Goal: Task Accomplishment & Management: Use online tool/utility

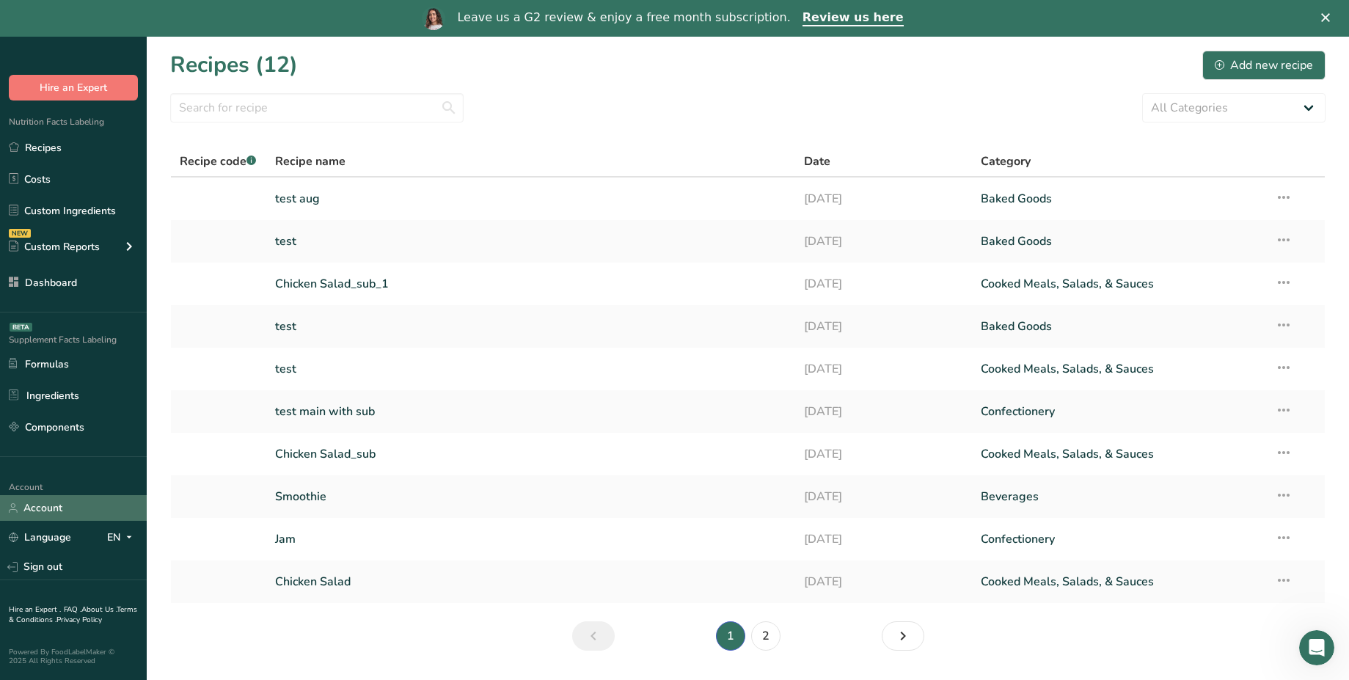
click at [84, 506] on link "Account" at bounding box center [73, 508] width 147 height 26
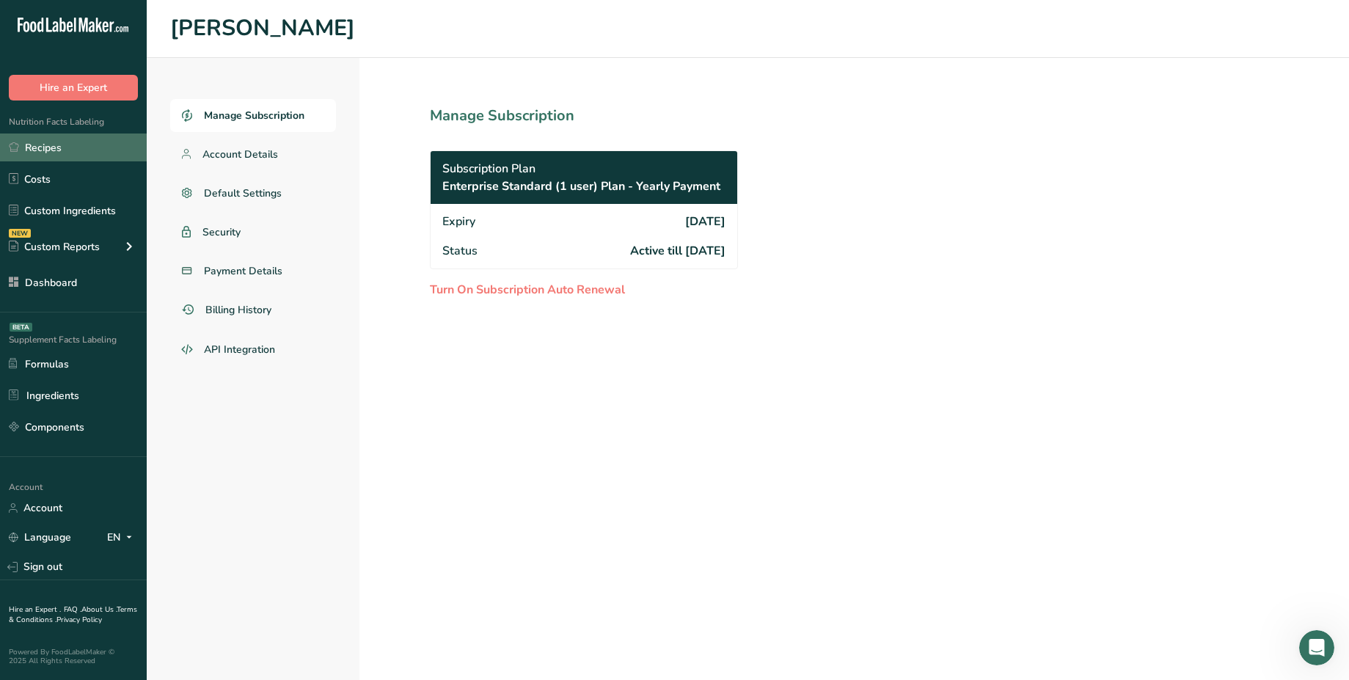
click at [59, 143] on link "Recipes" at bounding box center [73, 148] width 147 height 28
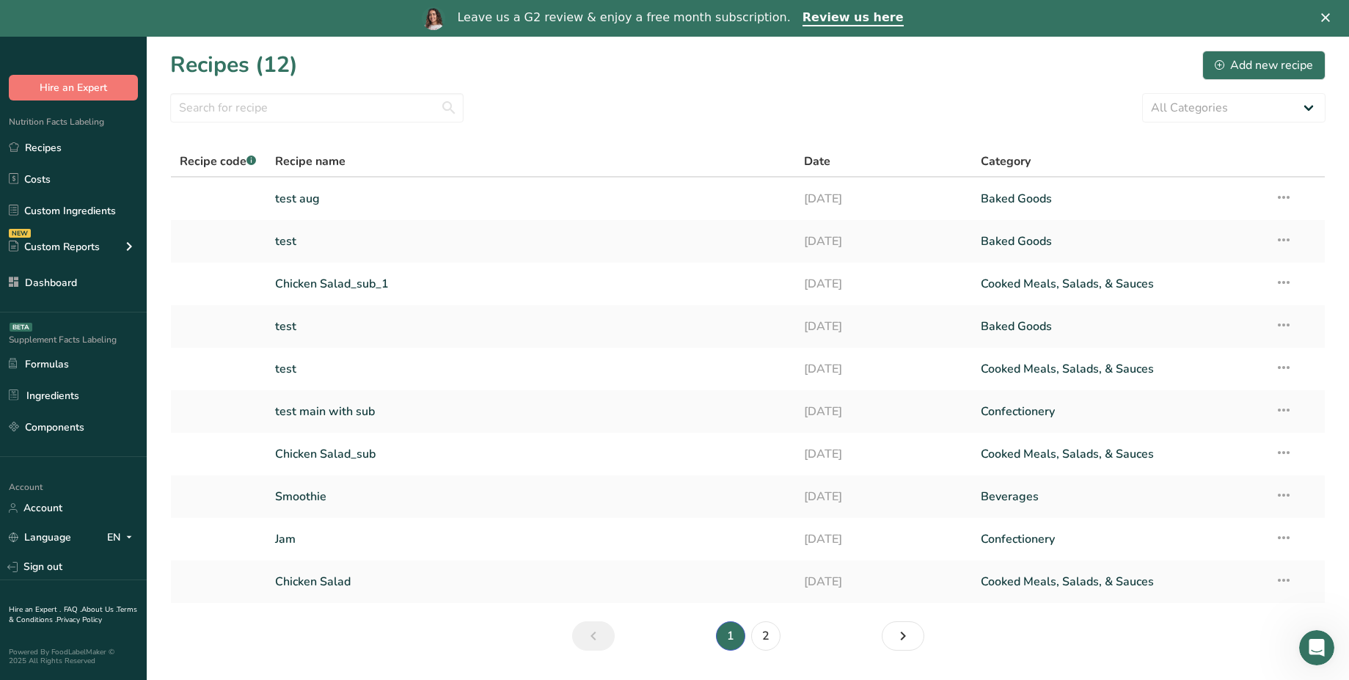
click at [698, 17] on div "Leave us a G2 review & enjoy a free month subscription." at bounding box center [623, 17] width 333 height 15
click at [847, 23] on link "Review us here" at bounding box center [853, 18] width 101 height 16
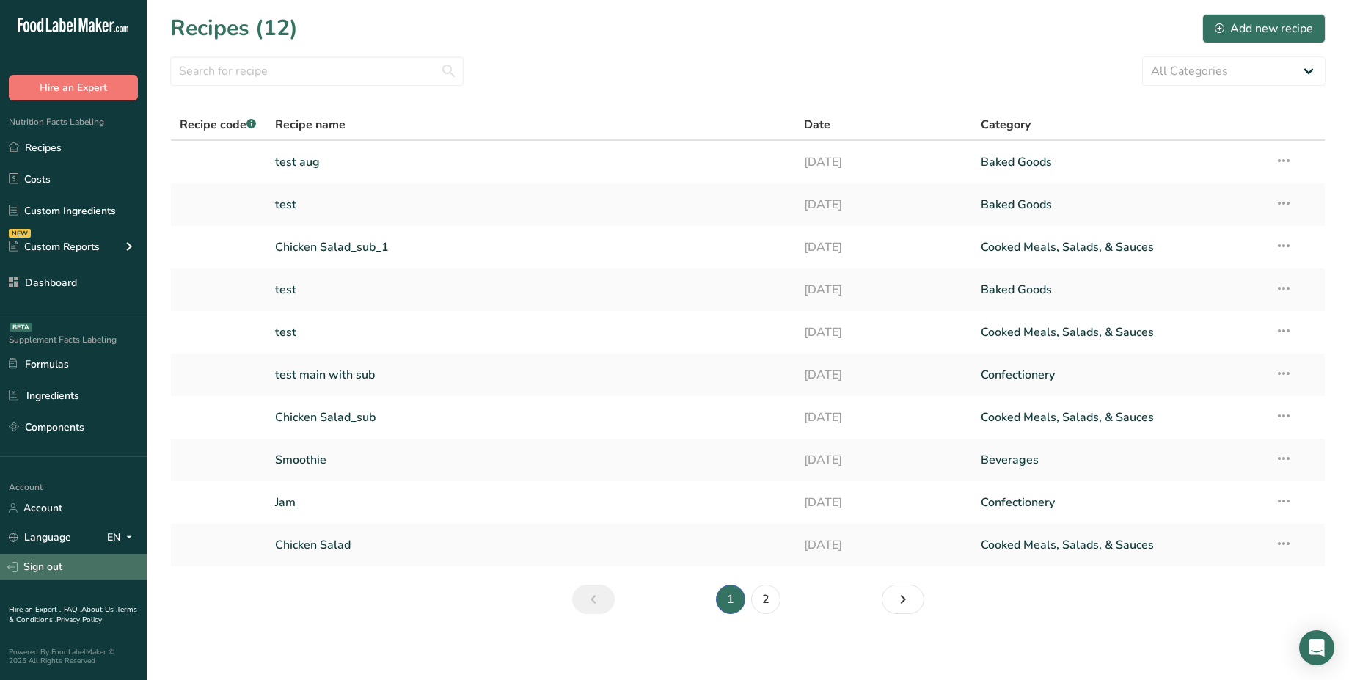
click at [74, 568] on link "Sign out" at bounding box center [73, 567] width 147 height 26
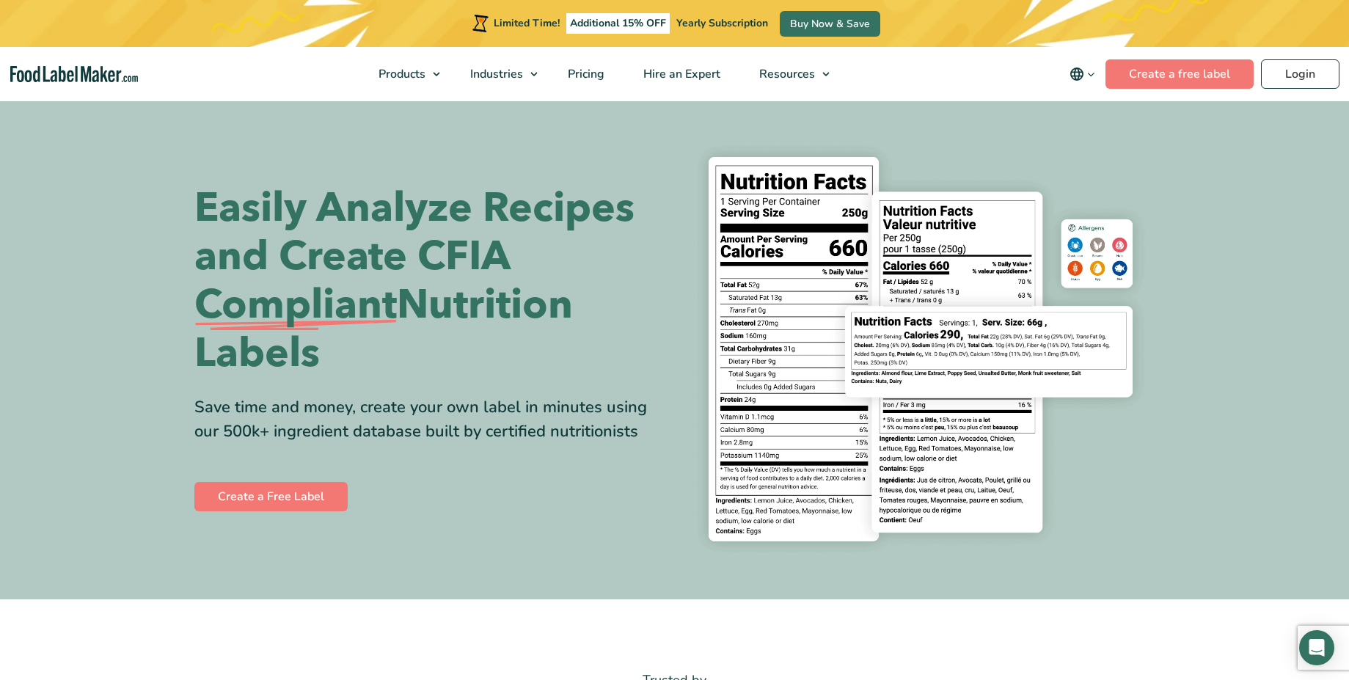
select select "2"
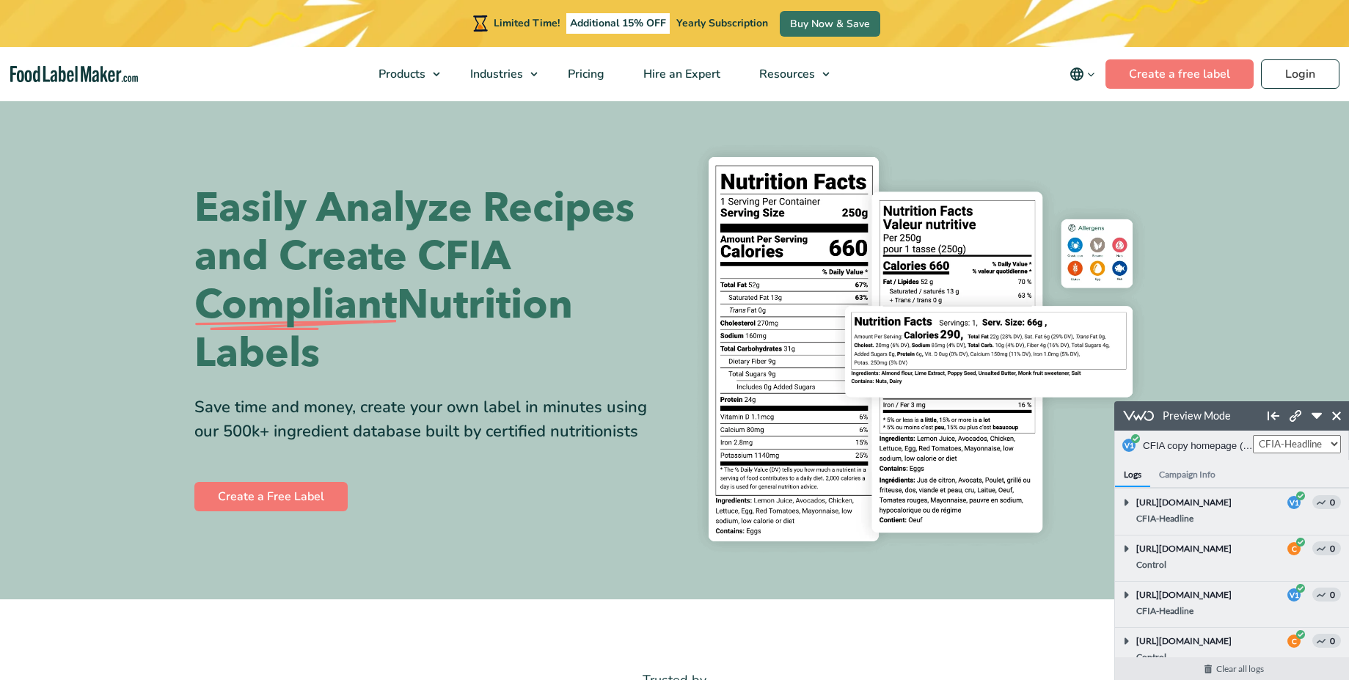
scroll to position [442, 0]
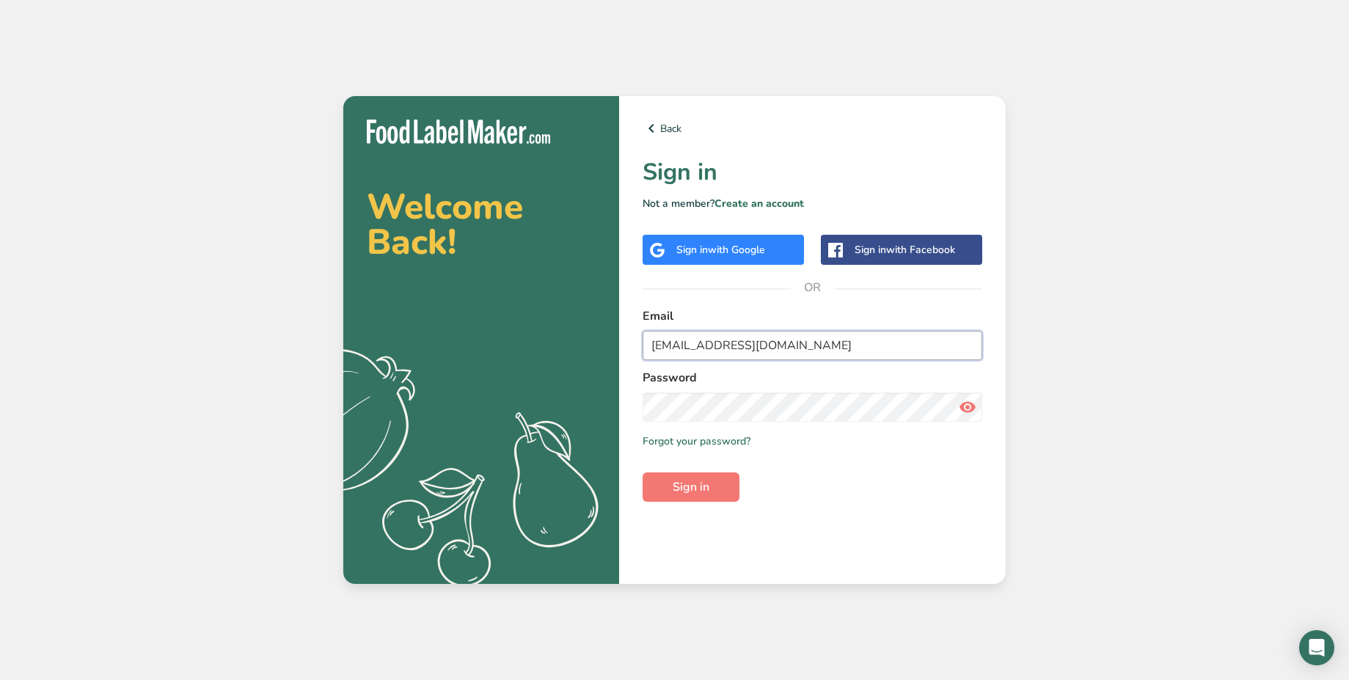
click at [781, 348] on input "test_2025_08_18_prod@test.com" at bounding box center [813, 345] width 340 height 29
type input "abdulrahman@foodlabelmaker.com"
click at [709, 493] on button "Sign in" at bounding box center [691, 486] width 97 height 29
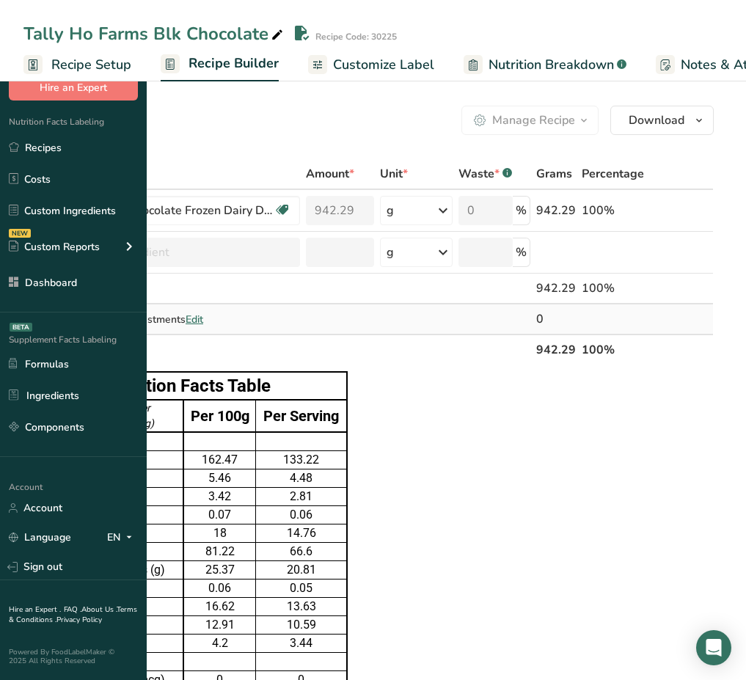
scroll to position [778, 0]
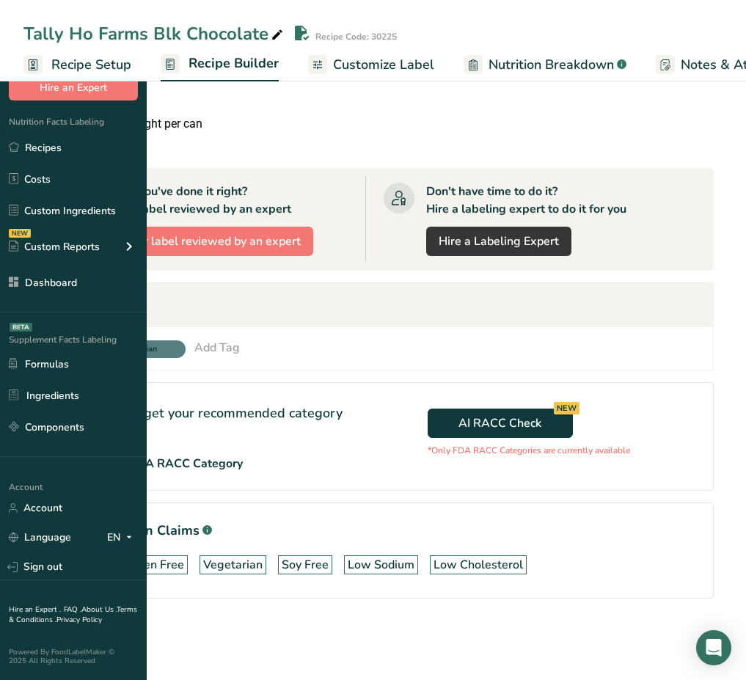
drag, startPoint x: 491, startPoint y: 566, endPoint x: 665, endPoint y: 562, distance: 173.9
click at [665, 562] on div "Dairy Free Gluten Free Vegetarian Soy Free Low Sodium Low Cholesterol" at bounding box center [369, 564] width 654 height 31
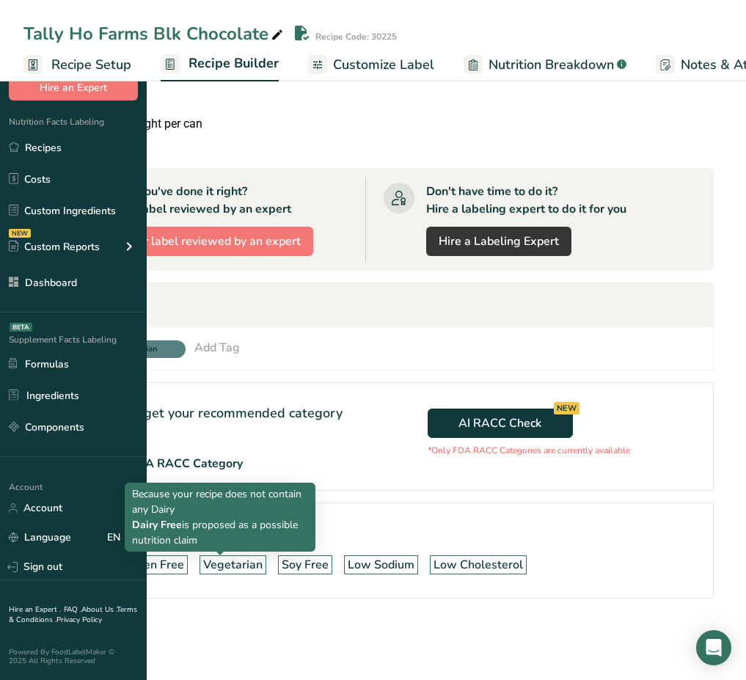
drag, startPoint x: 472, startPoint y: 568, endPoint x: 192, endPoint y: 566, distance: 280.3
click at [192, 566] on div "Dairy Free Gluten Free Vegetarian Soy Free Low Sodium Low Cholesterol" at bounding box center [369, 564] width 654 height 31
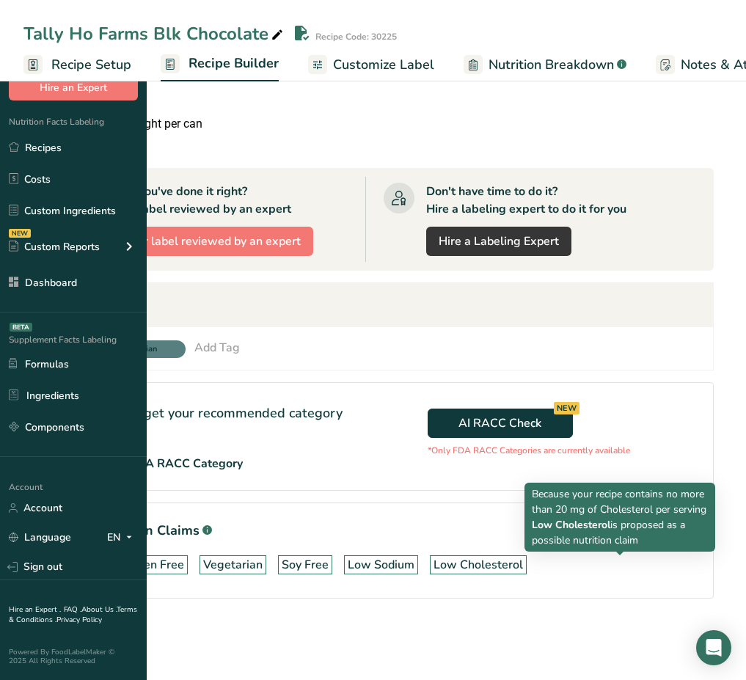
drag, startPoint x: 491, startPoint y: 564, endPoint x: 660, endPoint y: 558, distance: 168.8
click at [660, 558] on div "Dairy Free Gluten Free Vegetarian Soy Free Low Sodium Low Cholesterol" at bounding box center [369, 564] width 654 height 31
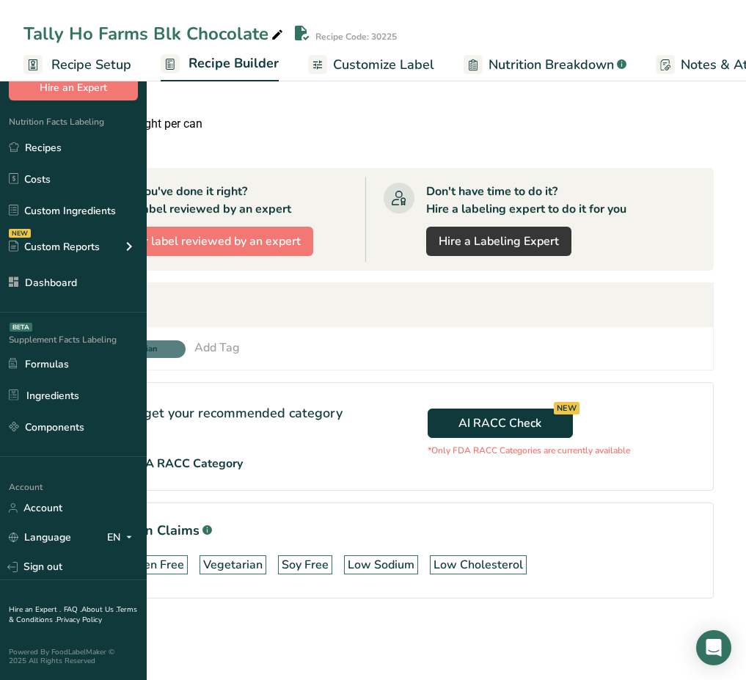
click at [706, 509] on section "Possible Nutrition Claims .a-a{fill:#347362;}.b-a{fill:#fff;} Dairy Free Gluten…" at bounding box center [368, 551] width 690 height 96
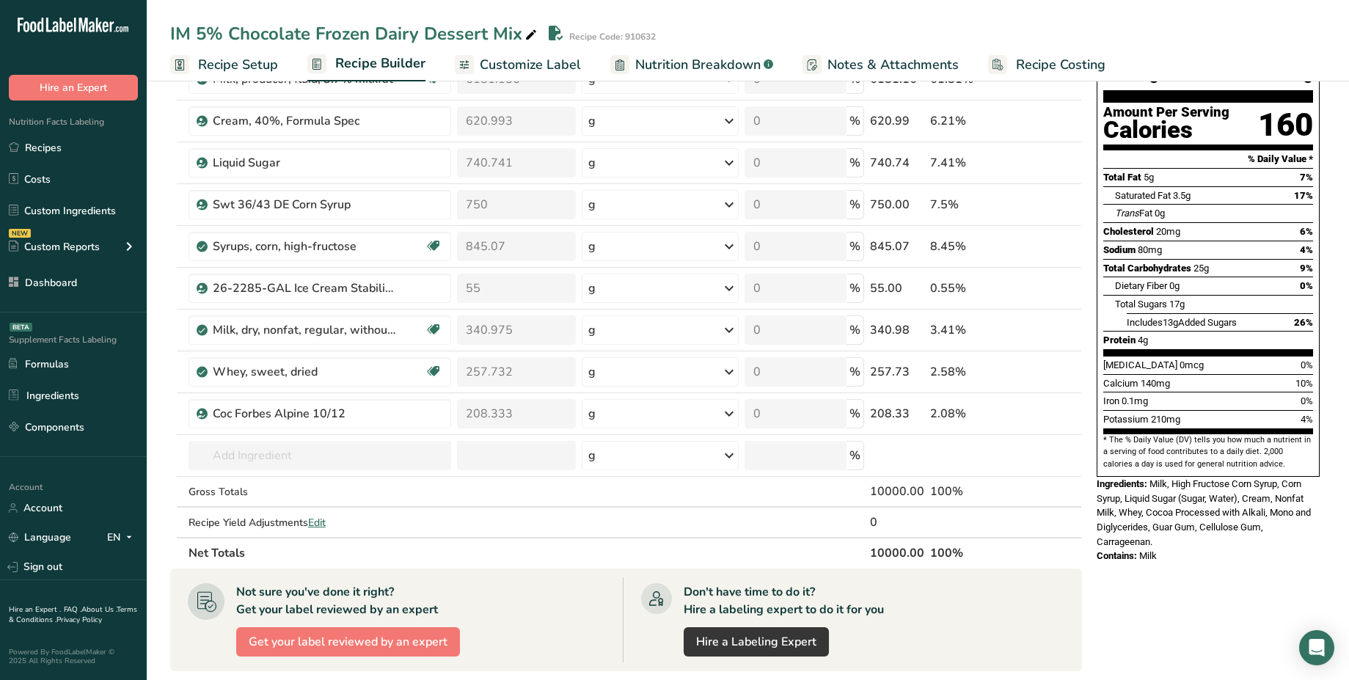
scroll to position [132, 0]
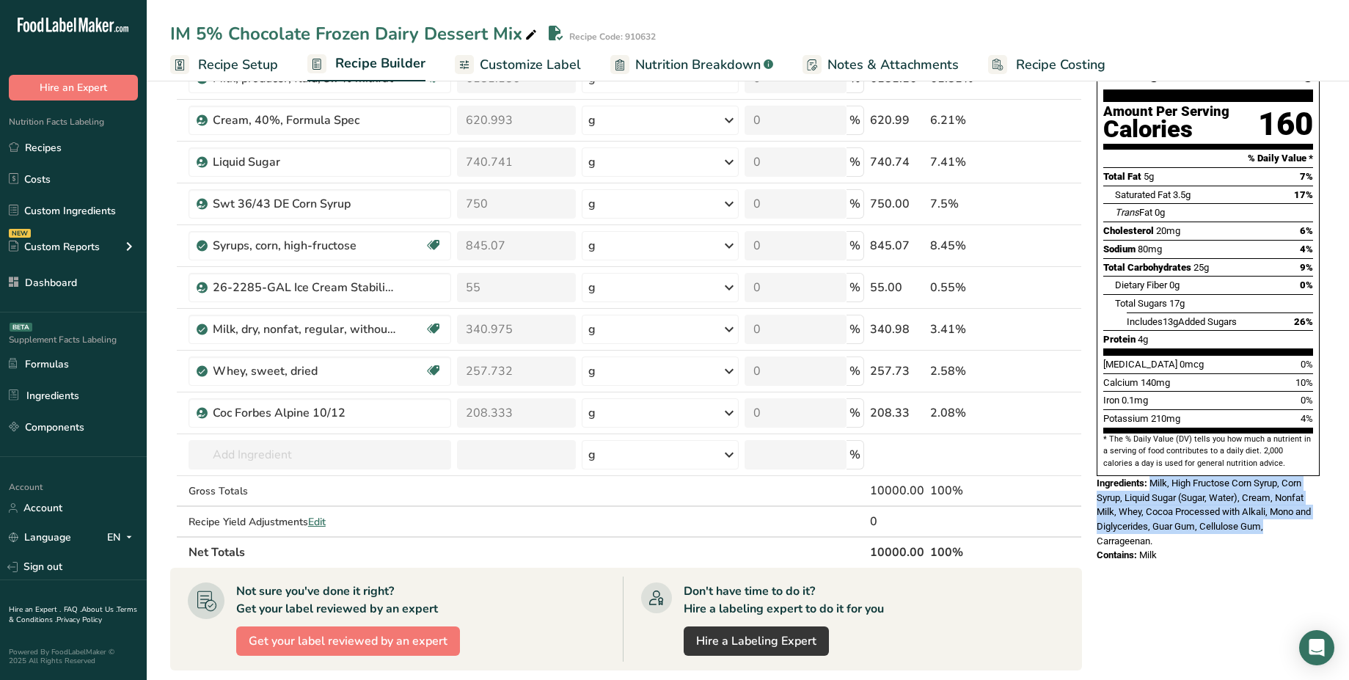
drag, startPoint x: 1150, startPoint y: 450, endPoint x: 1268, endPoint y: 496, distance: 126.6
click at [1268, 496] on div "Ingredients: Milk, High Fructose Corn Syrup, Corn Syrup, Liquid Sugar (Sugar, W…" at bounding box center [1208, 512] width 223 height 72
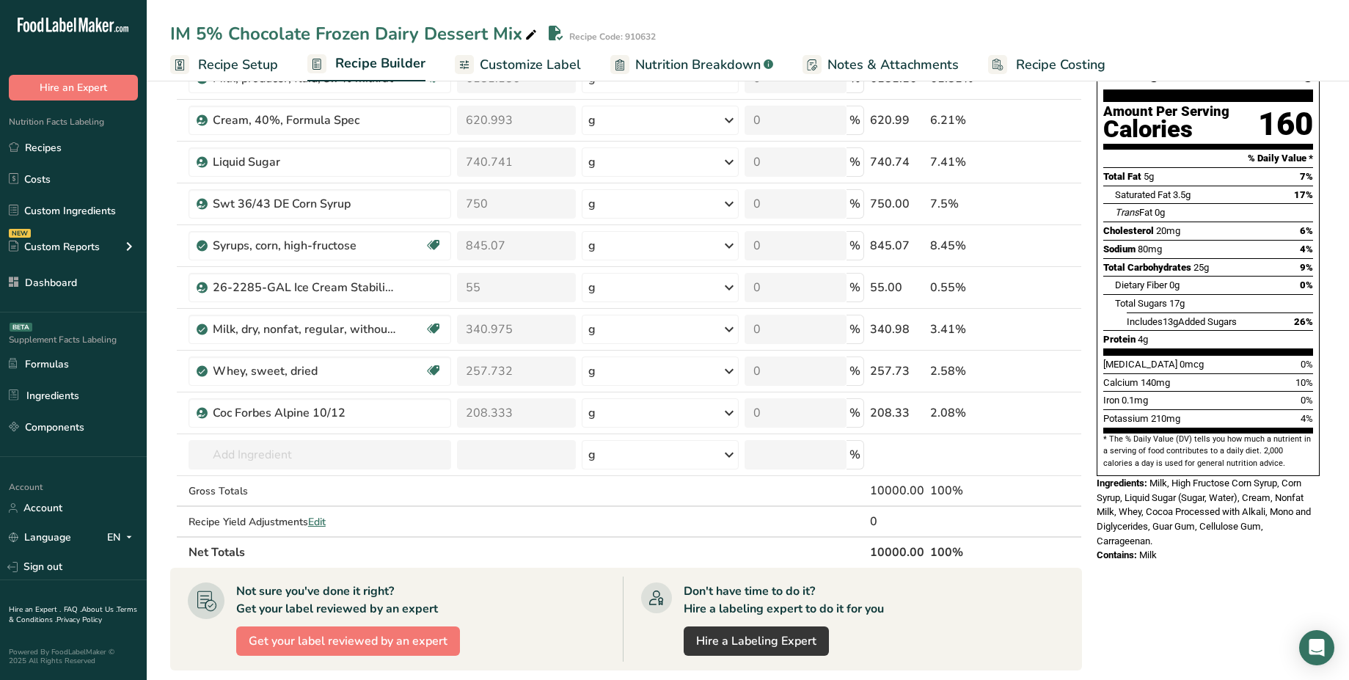
click at [1147, 478] on span "Ingredients:" at bounding box center [1122, 483] width 51 height 11
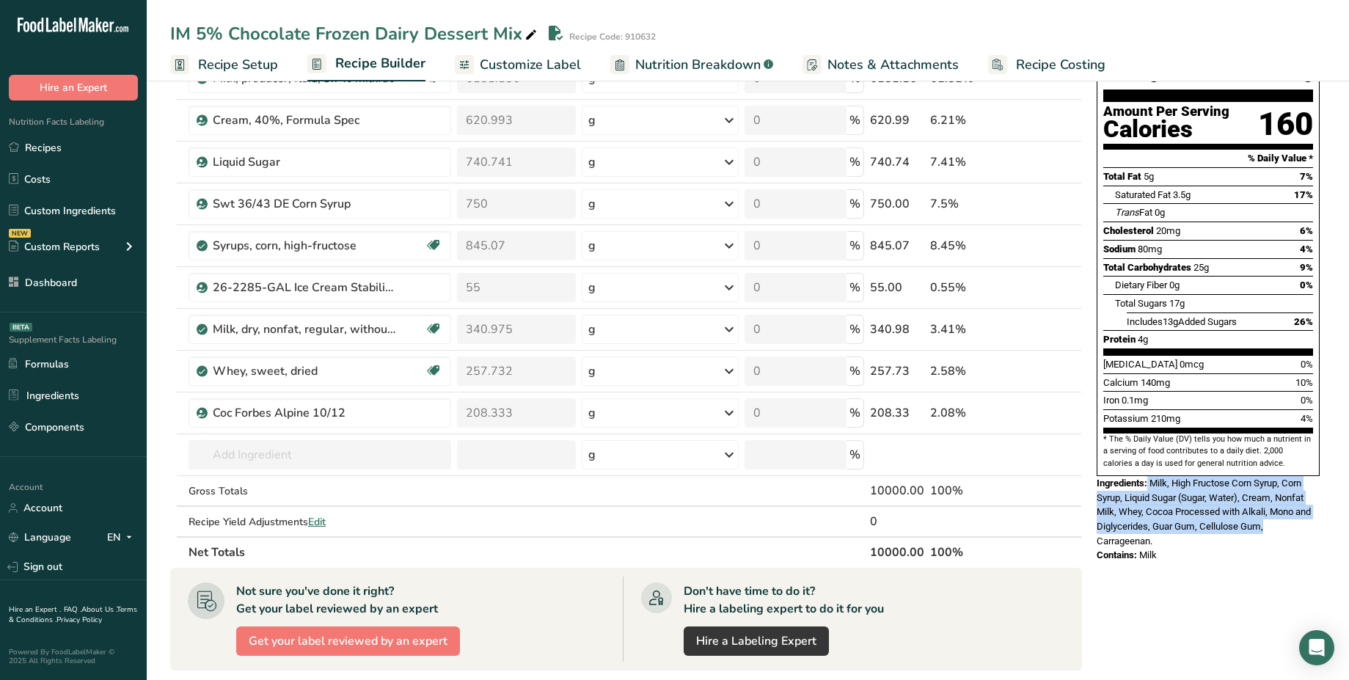
drag, startPoint x: 1150, startPoint y: 452, endPoint x: 1270, endPoint y: 490, distance: 126.2
click at [1270, 490] on div "Ingredients: Milk, High Fructose Corn Syrup, Corn Syrup, Liquid Sugar (Sugar, W…" at bounding box center [1208, 512] width 223 height 72
click at [1154, 478] on span "Milk, High Fructose Corn Syrup, Corn Syrup, Liquid Sugar (Sugar, Water), Cream,…" at bounding box center [1204, 512] width 214 height 69
drag, startPoint x: 1154, startPoint y: 450, endPoint x: 1273, endPoint y: 491, distance: 125.5
click at [1273, 491] on div "Ingredients: Milk, High Fructose Corn Syrup, Corn Syrup, Liquid Sugar (Sugar, W…" at bounding box center [1208, 512] width 223 height 72
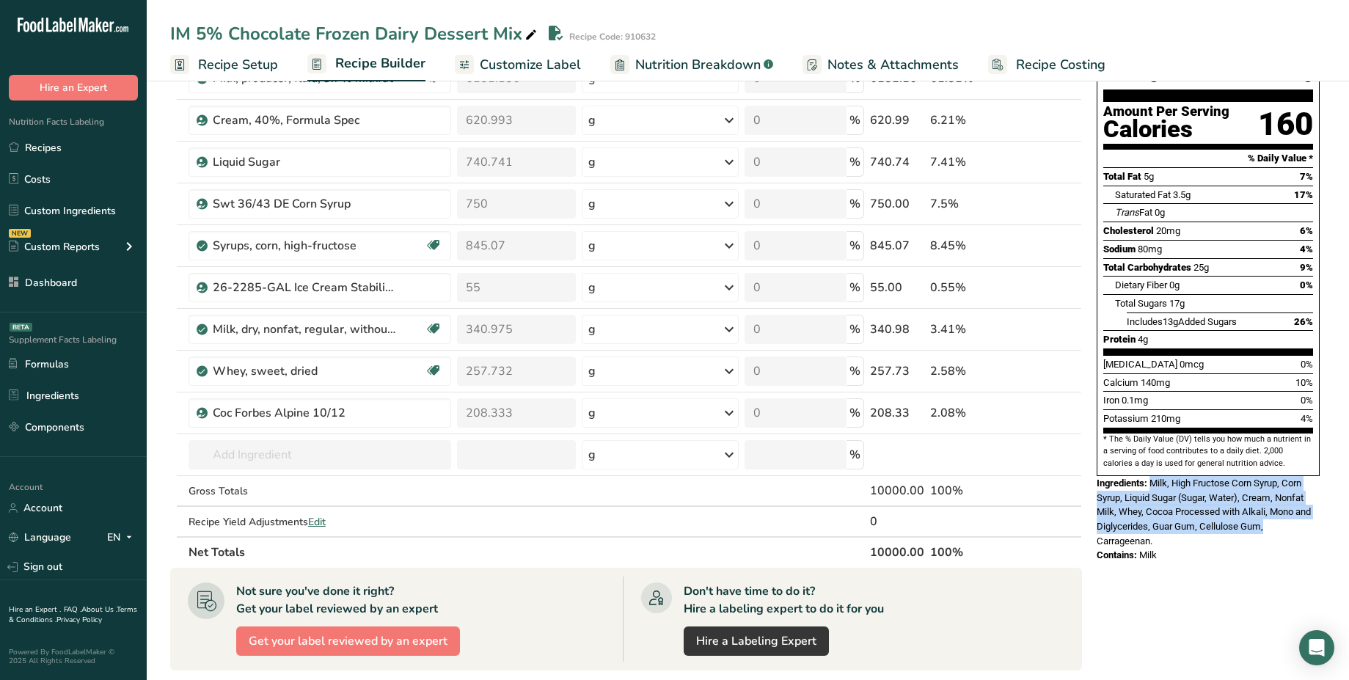
click at [1155, 478] on span "Milk, High Fructose Corn Syrup, Corn Syrup, Liquid Sugar (Sugar, Water), Cream,…" at bounding box center [1204, 512] width 214 height 69
drag, startPoint x: 1151, startPoint y: 452, endPoint x: 1265, endPoint y: 492, distance: 121.3
click at [1265, 492] on div "Ingredients: Milk, High Fructose Corn Syrup, Corn Syrup, Liquid Sugar (Sugar, W…" at bounding box center [1208, 512] width 223 height 72
click at [709, 71] on span "Nutrition Breakdown" at bounding box center [697, 65] width 125 height 20
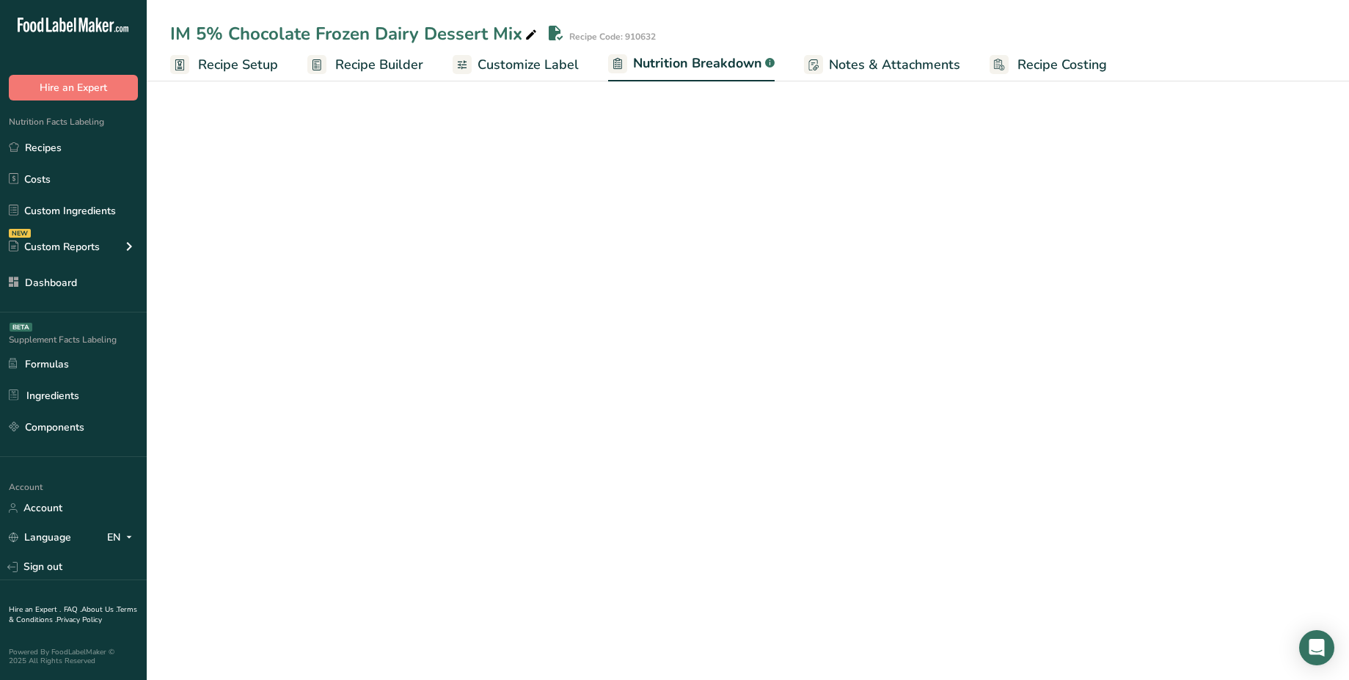
select select "Calories"
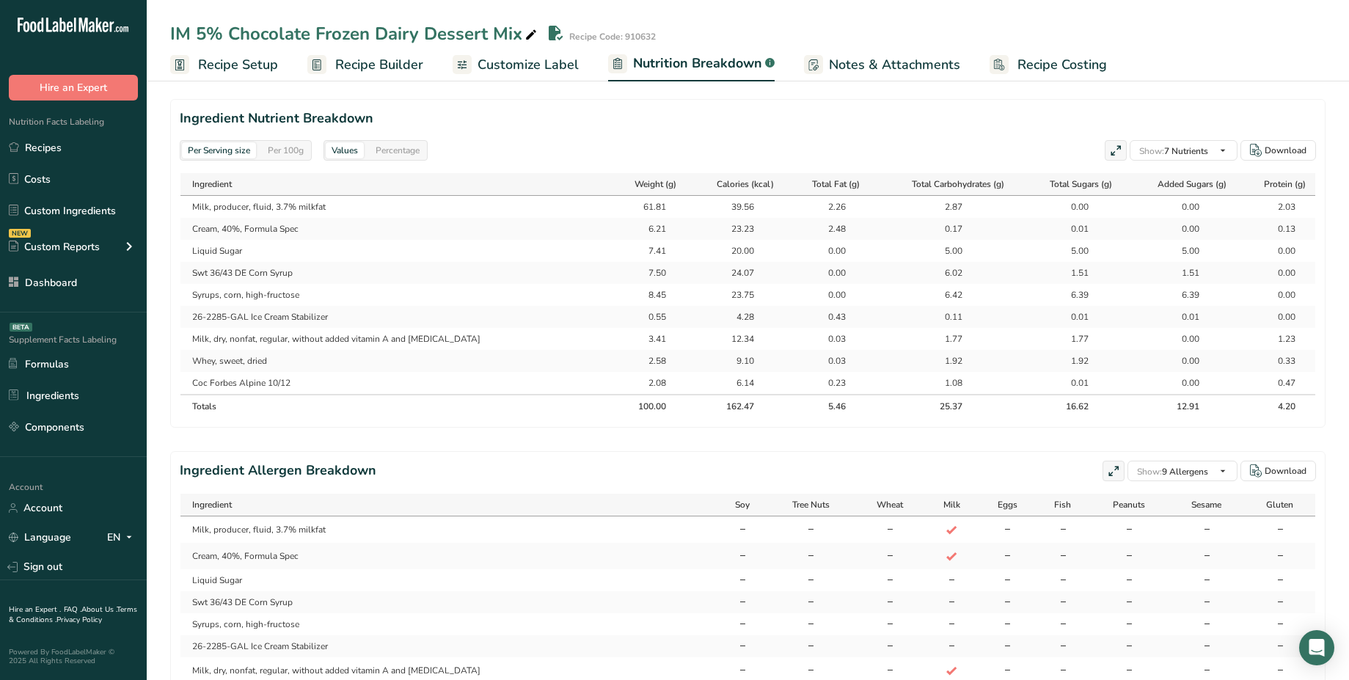
scroll to position [638, 0]
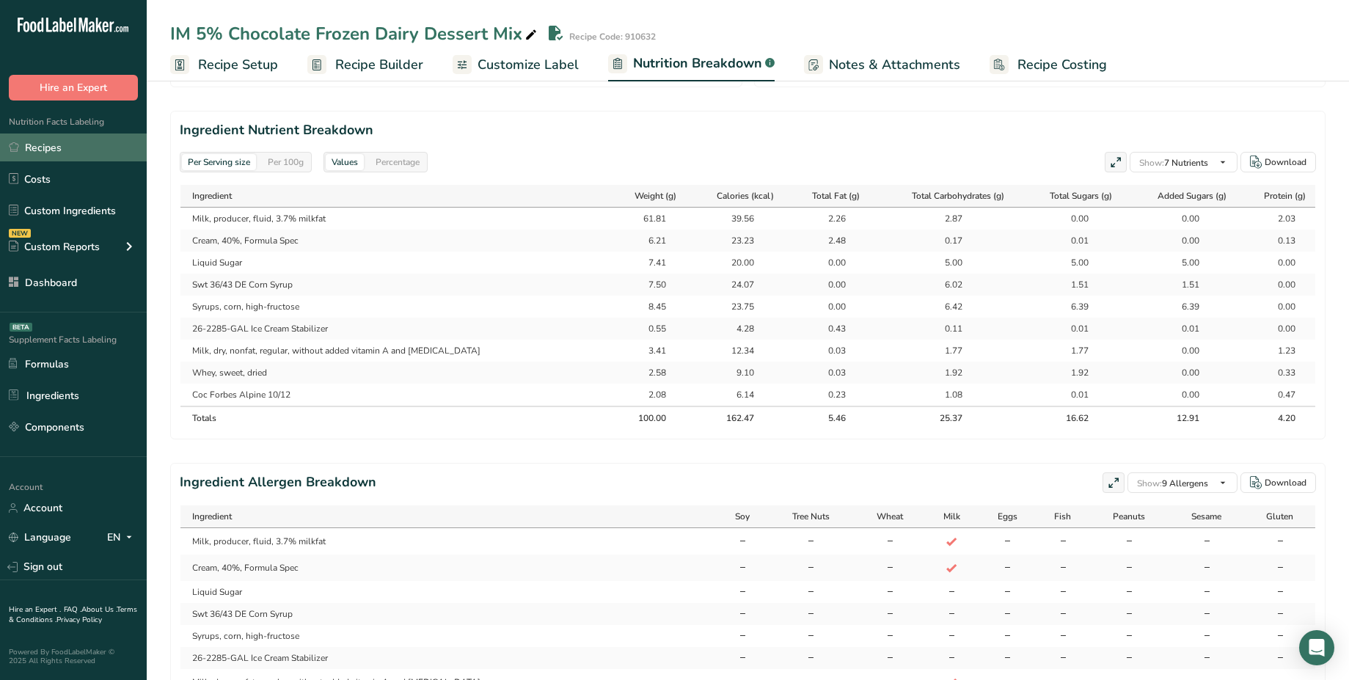
click at [71, 148] on link "Recipes" at bounding box center [73, 148] width 147 height 28
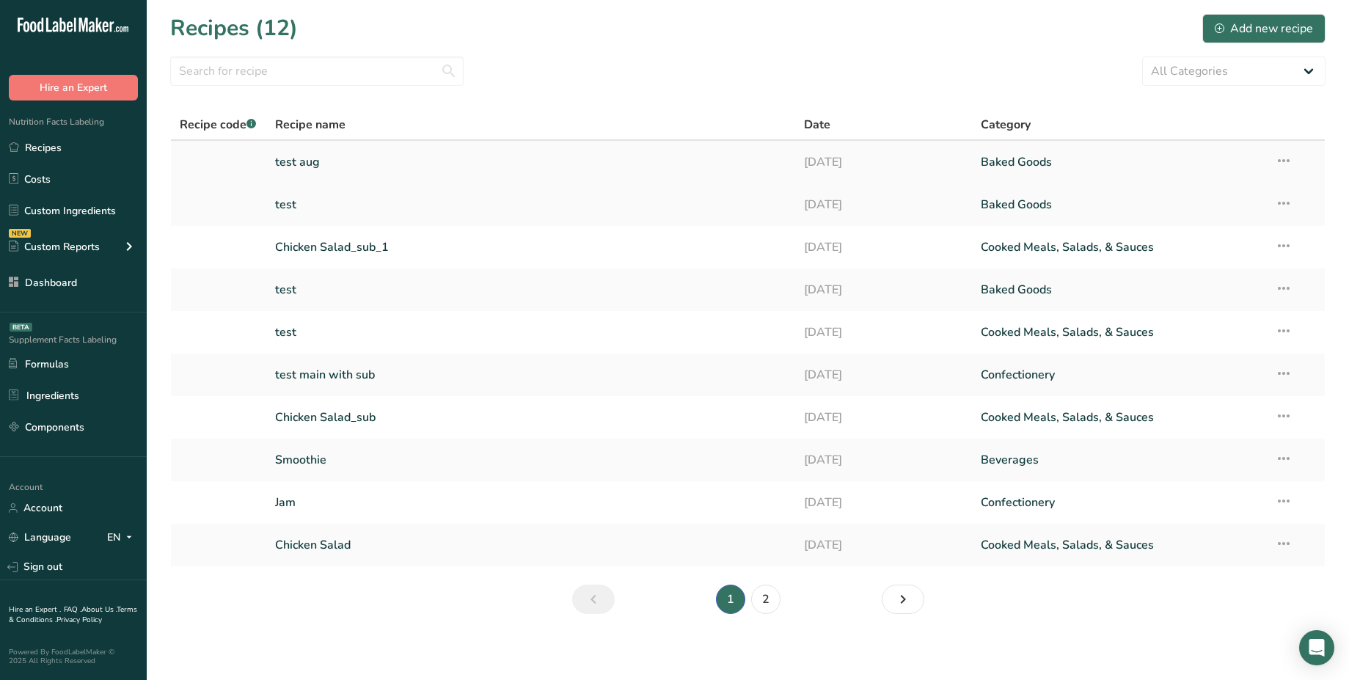
click at [303, 156] on link "test aug" at bounding box center [531, 162] width 512 height 31
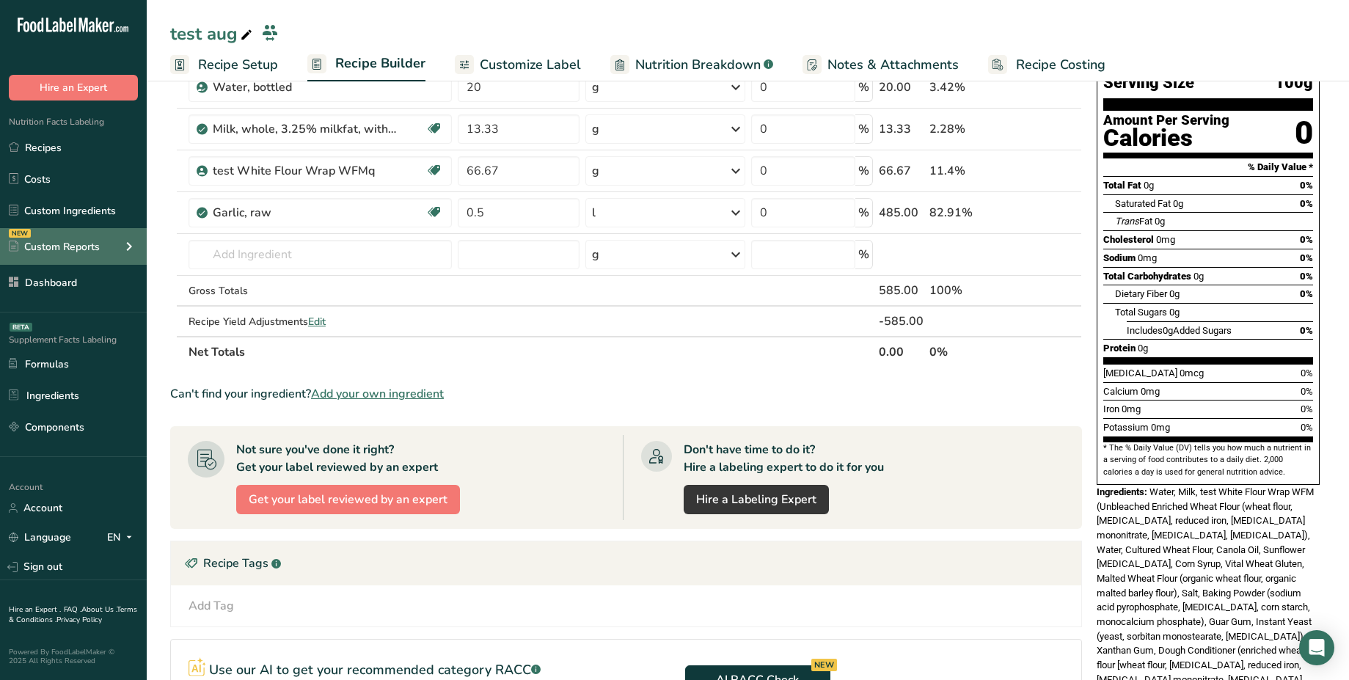
scroll to position [123, 0]
click at [122, 246] on icon at bounding box center [129, 246] width 18 height 26
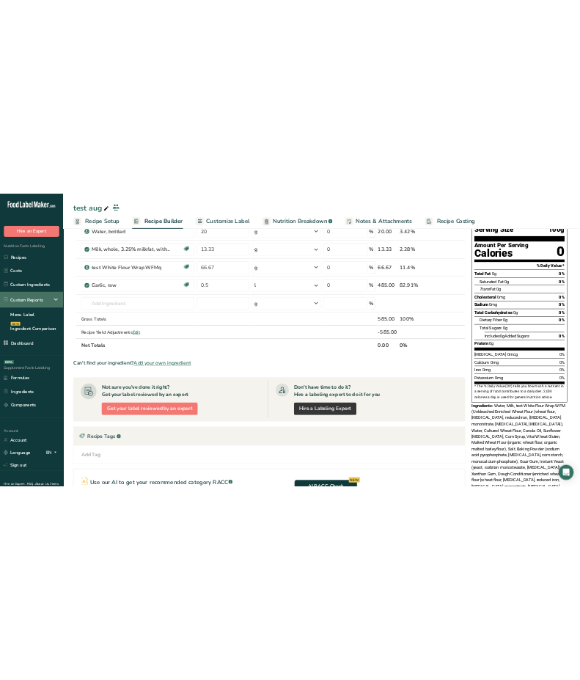
scroll to position [0, 0]
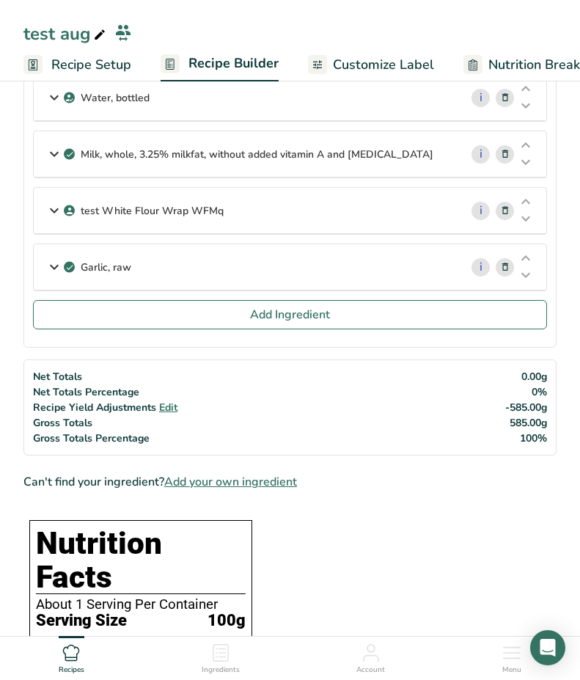
click at [513, 655] on icon at bounding box center [512, 653] width 18 height 18
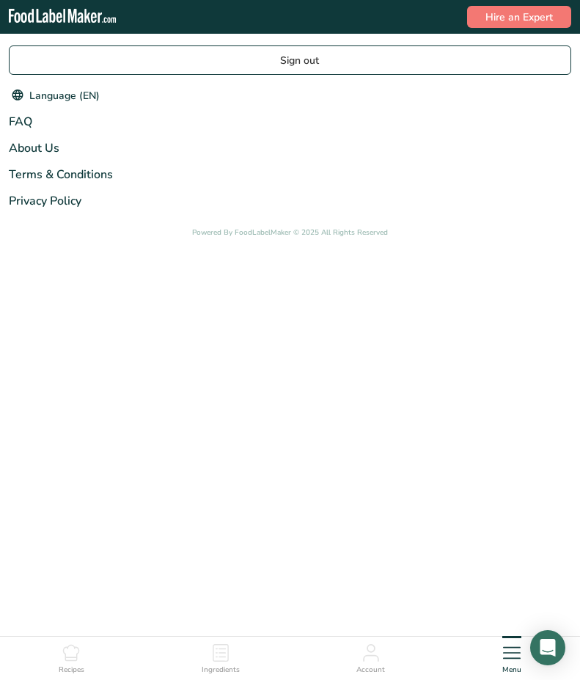
scroll to position [1257, 0]
click at [514, 650] on icon at bounding box center [512, 653] width 18 height 18
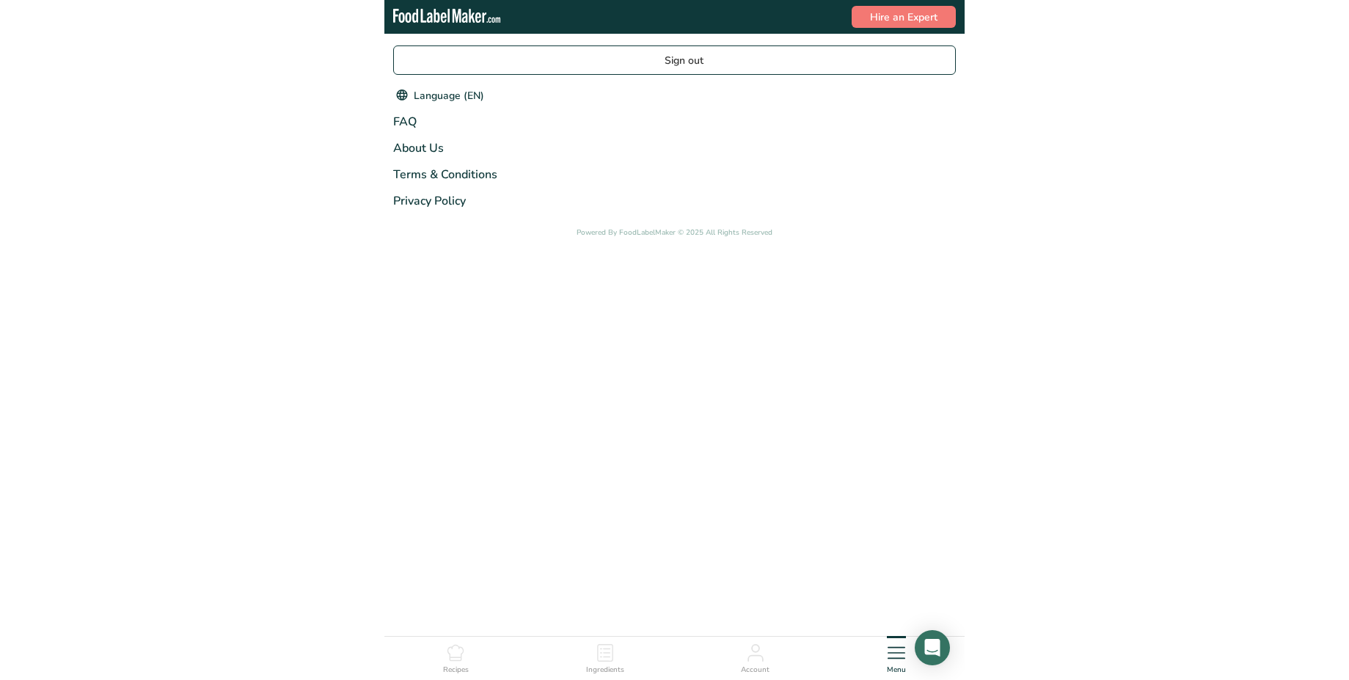
scroll to position [0, 0]
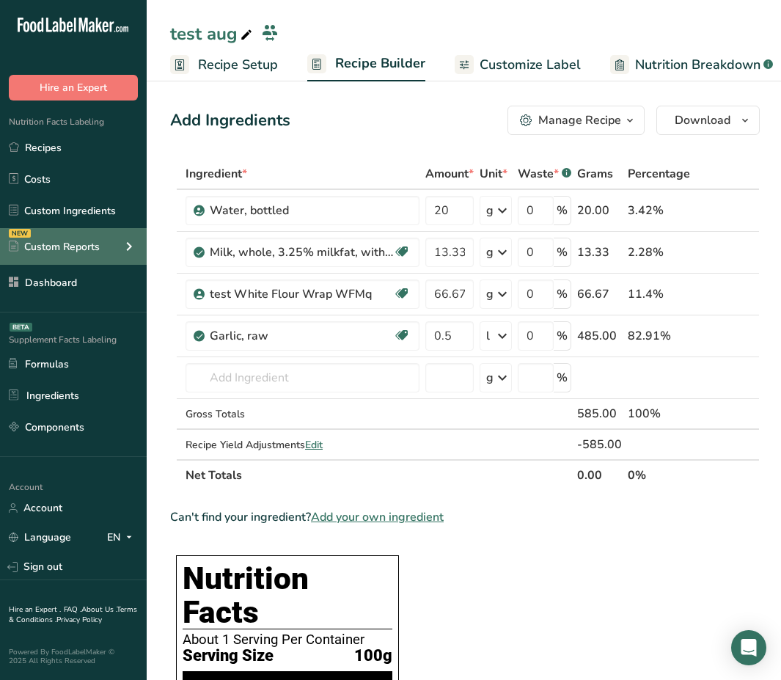
click at [80, 241] on div "Custom Reports" at bounding box center [54, 246] width 91 height 15
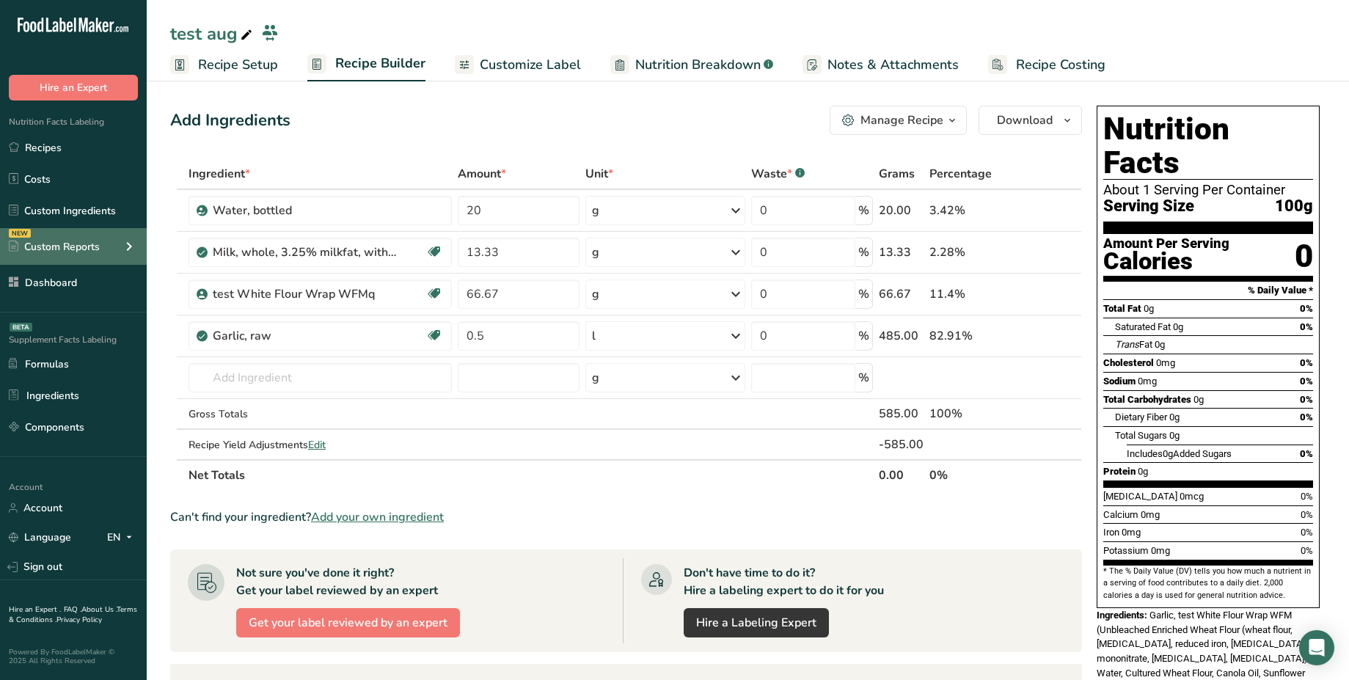
click at [72, 241] on div "Custom Reports" at bounding box center [54, 246] width 91 height 15
